Goal: Find contact information: Find contact information

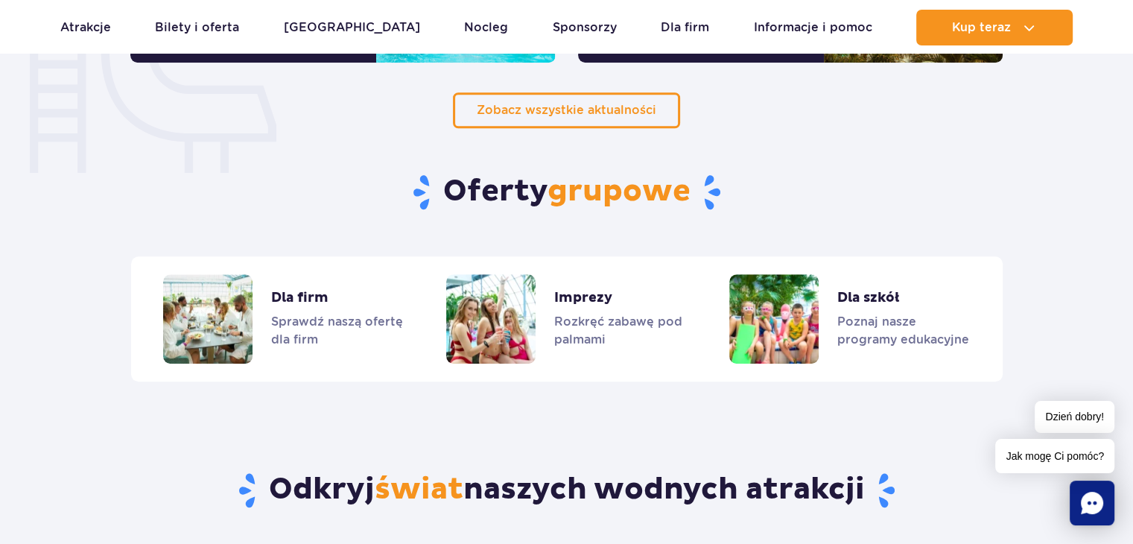
scroll to position [1154, 0]
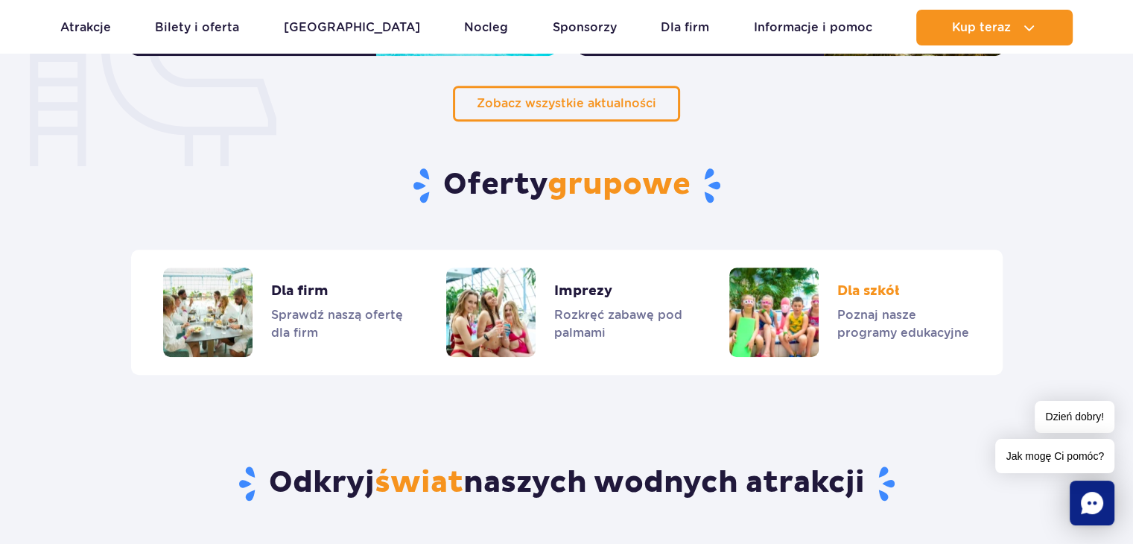
click at [883, 317] on link "Dla szkół" at bounding box center [849, 311] width 240 height 89
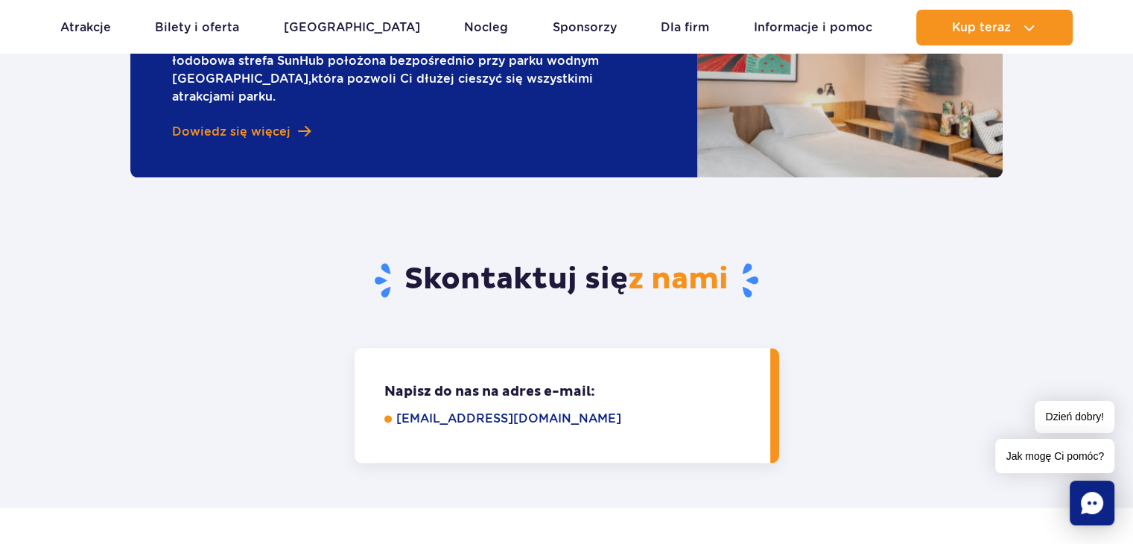
scroll to position [1822, 0]
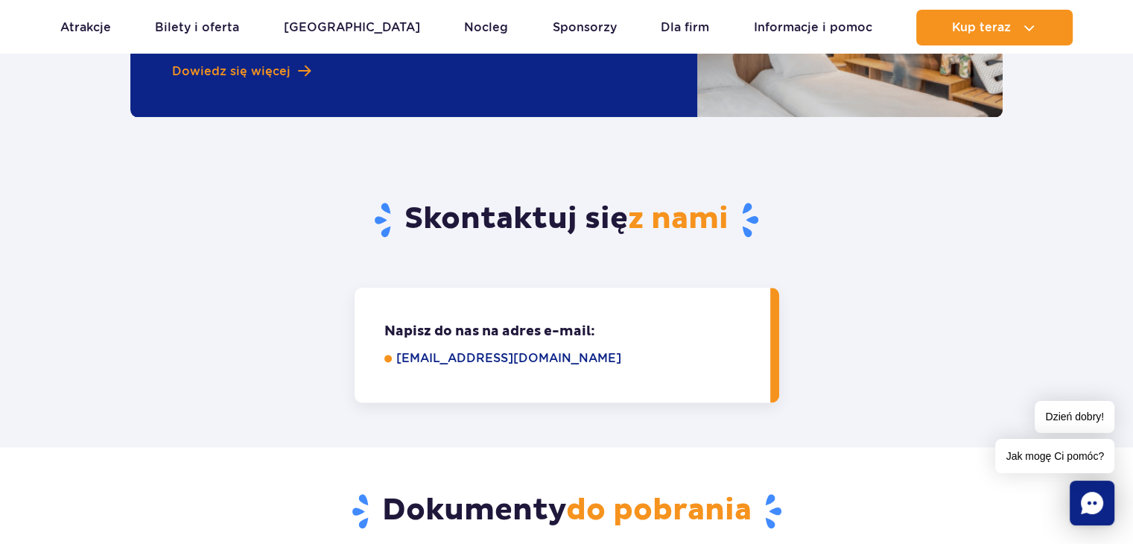
click at [526, 349] on link "[EMAIL_ADDRESS][DOMAIN_NAME]" at bounding box center [572, 358] width 353 height 18
click at [817, 197] on div "Skontaktuj się z nami" at bounding box center [566, 202] width 895 height 171
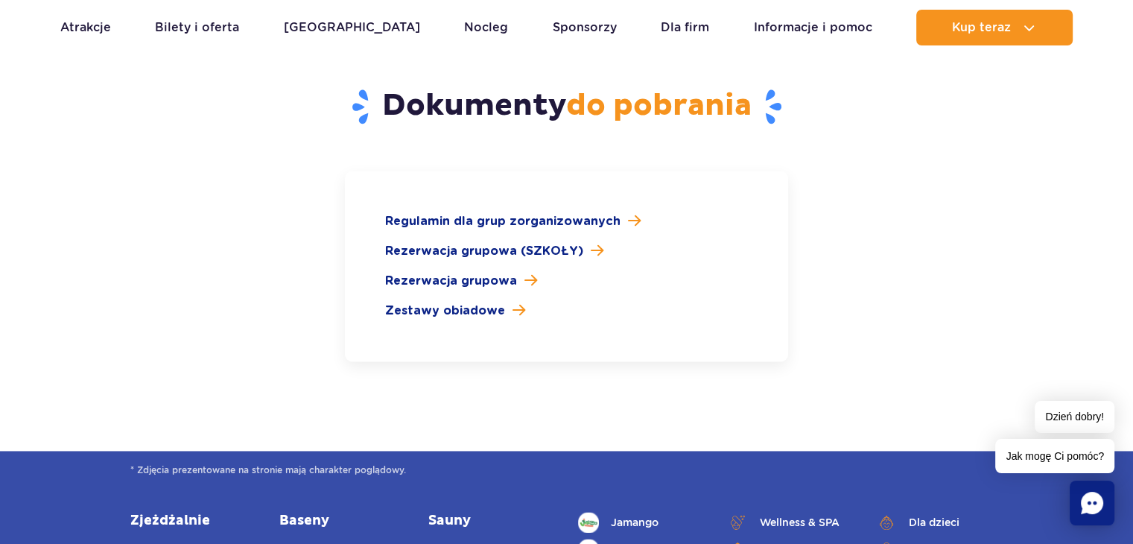
scroll to position [2230, 0]
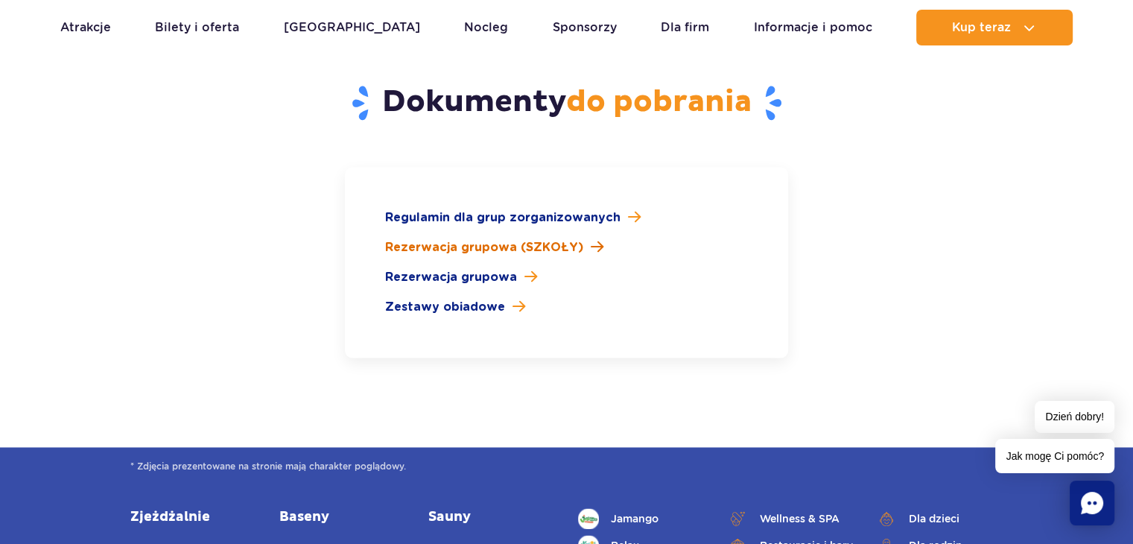
click at [548, 238] on span "Rezerwacja grupowa (SZKOŁY)" at bounding box center [484, 247] width 198 height 18
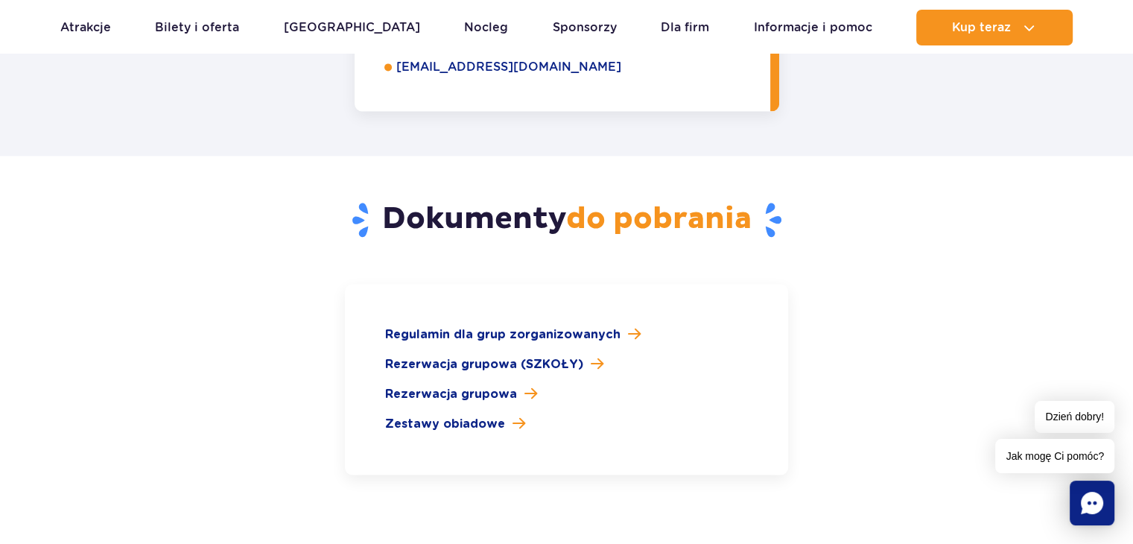
scroll to position [2121, 0]
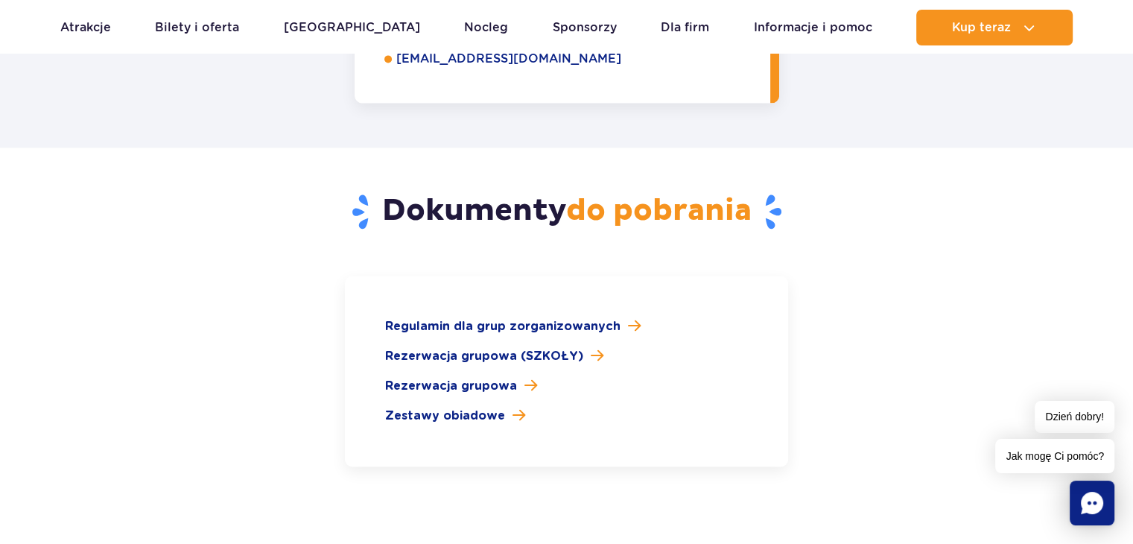
click at [486, 376] on div "Regulamin dla grup zorganizowanych Rezerwacja grupowa (SZKOŁY) Rezerwacja grupo…" at bounding box center [566, 371] width 443 height 191
click at [495, 407] on span "Zestawy obiadowe" at bounding box center [445, 416] width 120 height 18
